Goal: Information Seeking & Learning: Check status

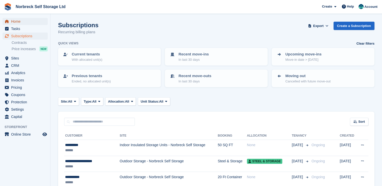
click at [17, 22] on span "Home" at bounding box center [26, 21] width 30 height 7
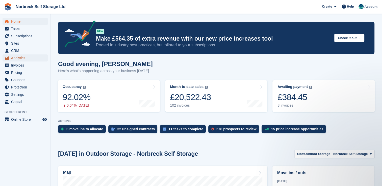
click at [17, 58] on span "Analytics" at bounding box center [26, 58] width 30 height 7
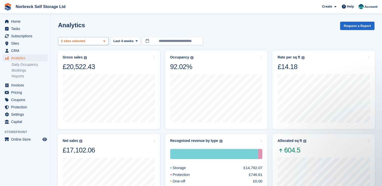
click at [105, 43] on span at bounding box center [104, 41] width 4 height 4
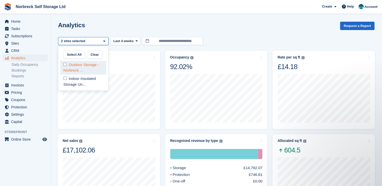
click at [95, 65] on div "Outdoor Storage - Norbreck ..." at bounding box center [83, 68] width 46 height 14
select select "****"
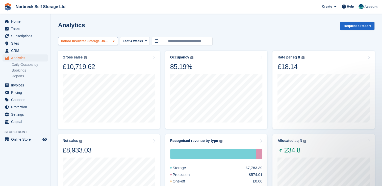
click at [112, 42] on span at bounding box center [114, 41] width 4 height 4
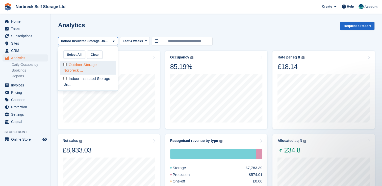
click at [96, 66] on div "Outdoor Storage - Norbreck ..." at bounding box center [87, 68] width 55 height 14
select select "****"
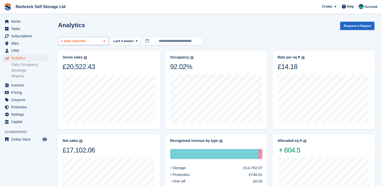
click at [103, 40] on icon at bounding box center [104, 41] width 2 height 3
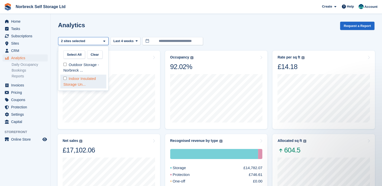
click at [83, 83] on div "Indoor Insulated Storage Un..." at bounding box center [83, 82] width 46 height 14
select select "****"
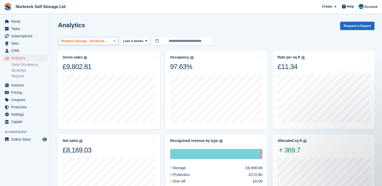
click at [112, 43] on span at bounding box center [114, 41] width 4 height 4
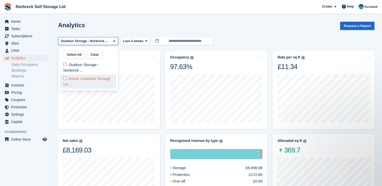
click at [87, 81] on div "Indoor Insulated Storage Un..." at bounding box center [88, 82] width 56 height 14
select select "****"
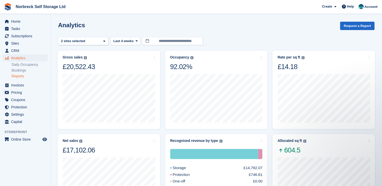
click at [21, 76] on link "Reports" at bounding box center [30, 76] width 36 height 5
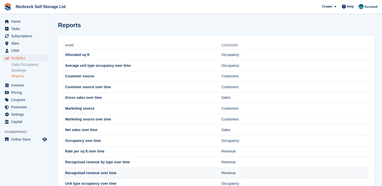
click at [99, 172] on td "Recognised revenue over time" at bounding box center [142, 173] width 157 height 11
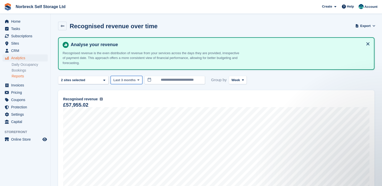
click at [137, 79] on icon at bounding box center [138, 79] width 2 height 3
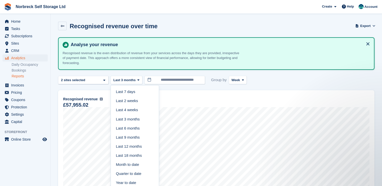
drag, startPoint x: 138, startPoint y: 151, endPoint x: 133, endPoint y: 157, distance: 7.9
click at [133, 157] on link "Last 18 months" at bounding box center [135, 155] width 44 height 9
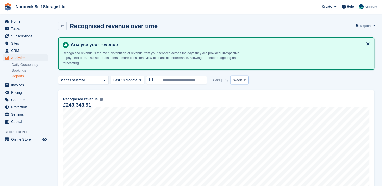
click at [243, 79] on span at bounding box center [245, 80] width 4 height 4
click at [233, 108] on link "Month" at bounding box center [255, 110] width 44 height 9
